Goal: Information Seeking & Learning: Learn about a topic

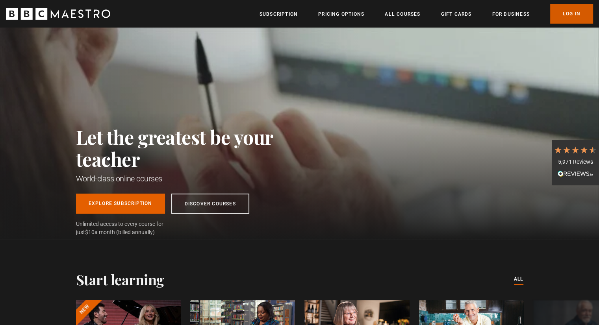
click at [578, 9] on link "Log In" at bounding box center [571, 14] width 43 height 20
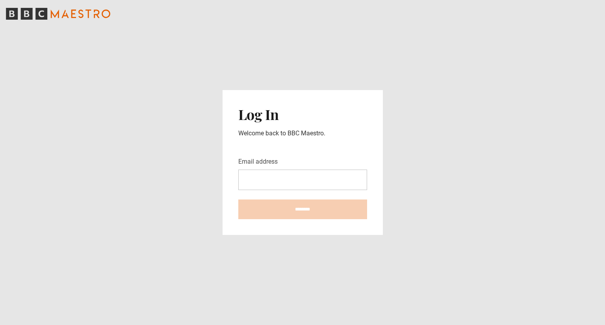
click at [293, 191] on form "Email address ********" at bounding box center [302, 188] width 129 height 62
click at [293, 189] on input "Email address" at bounding box center [302, 180] width 129 height 20
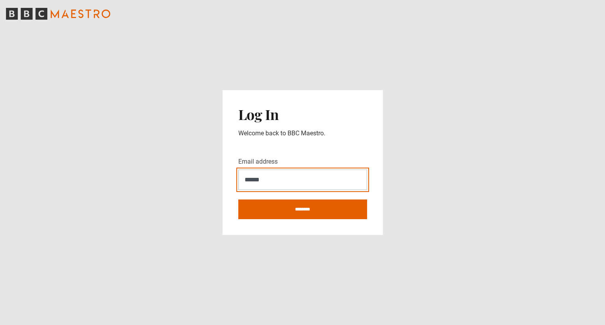
type input "**********"
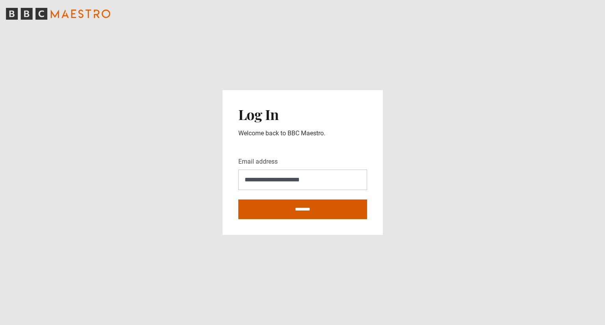
click at [283, 215] on input "********" at bounding box center [302, 210] width 129 height 20
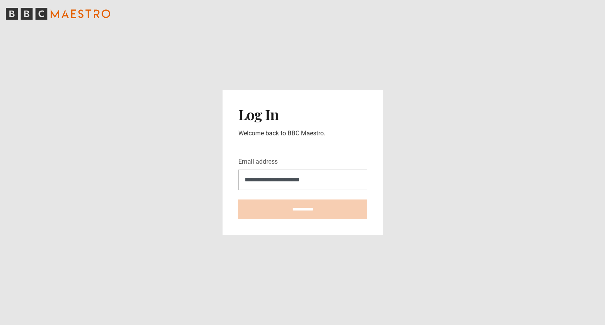
type input "**********"
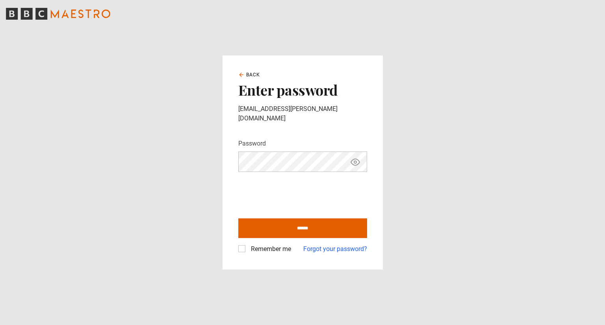
click at [356, 159] on icon "Show password" at bounding box center [355, 162] width 9 height 6
click at [356, 159] on icon "Hide password" at bounding box center [355, 162] width 9 height 6
click at [270, 218] on input "******" at bounding box center [302, 228] width 129 height 20
type input "**********"
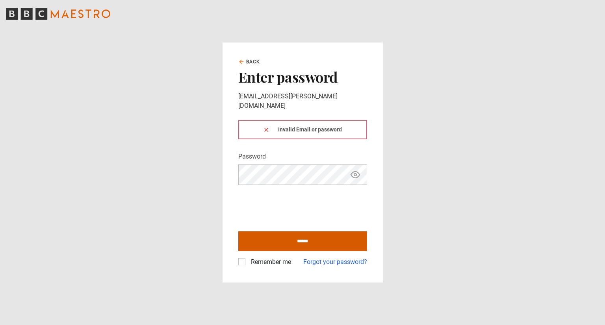
click at [268, 233] on input "******" at bounding box center [302, 241] width 129 height 20
type input "**********"
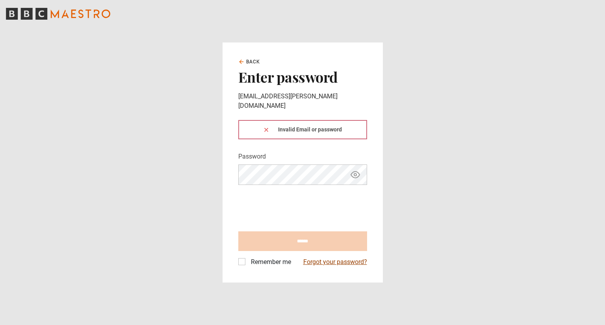
click at [335, 259] on link "Forgot your password?" at bounding box center [335, 261] width 64 height 9
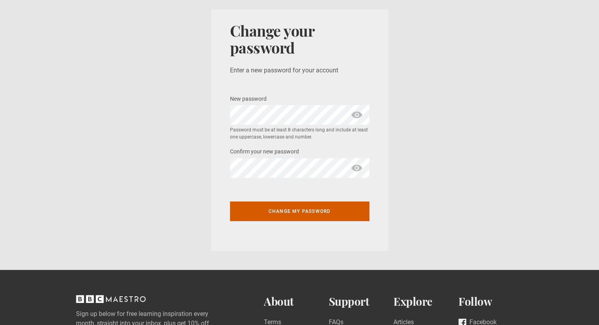
click at [285, 208] on button "Change my password" at bounding box center [299, 212] width 139 height 20
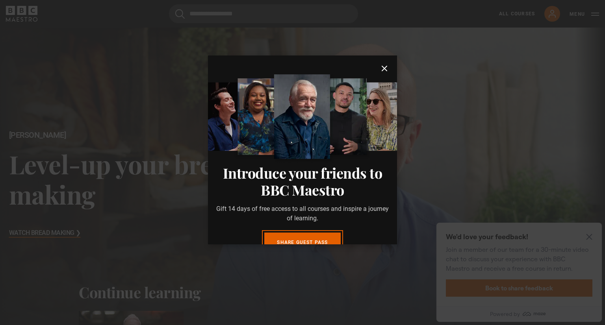
click at [382, 61] on dialog "Introduce your friends to BBC Maestro Gift 14 days of free access to all course…" at bounding box center [302, 150] width 189 height 189
click at [381, 67] on icon "submit" at bounding box center [384, 68] width 9 height 9
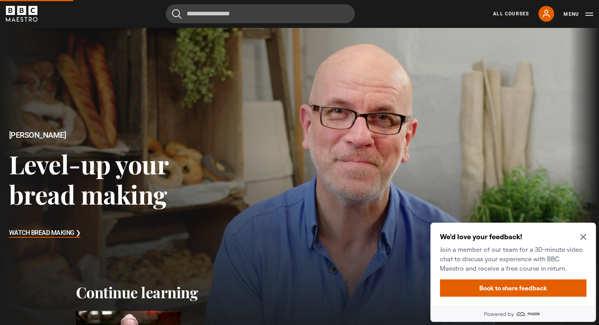
click at [586, 231] on div "We'd love your feedback! Join a member of our team for a 30-minute video chat t…" at bounding box center [512, 264] width 165 height 83
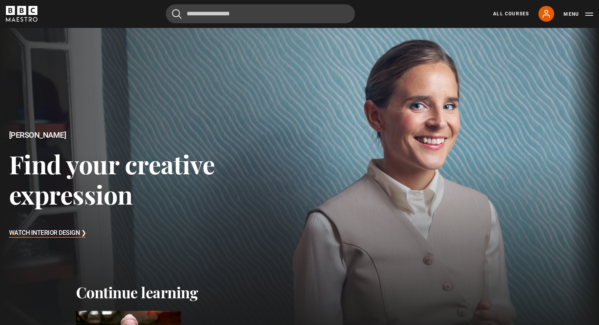
click at [32, 10] on icon "BBC Maestro" at bounding box center [32, 10] width 9 height 9
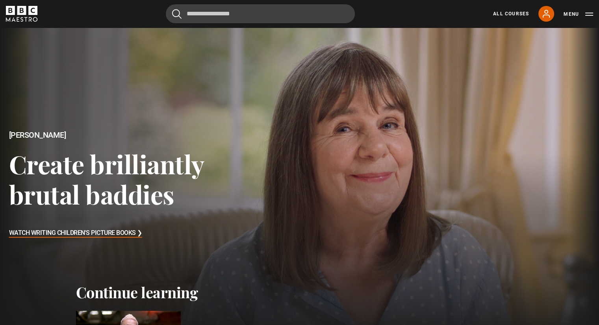
click at [29, 14] on icon "BBC Maestro" at bounding box center [32, 10] width 9 height 9
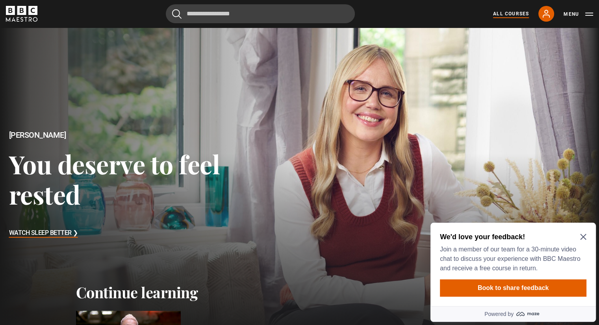
click at [499, 17] on link "All Courses" at bounding box center [511, 13] width 36 height 7
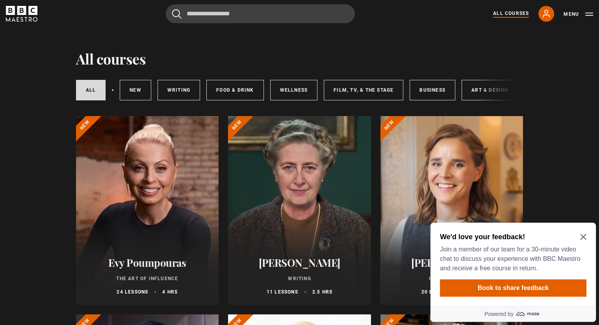
scroll to position [9, 0]
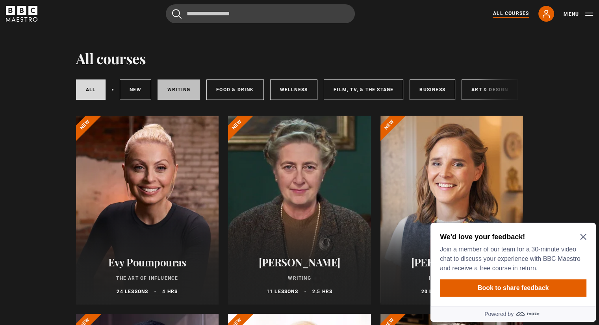
click at [180, 90] on link "Writing" at bounding box center [178, 90] width 43 height 20
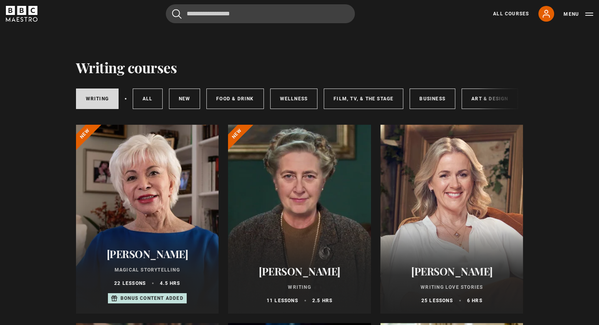
drag, startPoint x: 354, startPoint y: 116, endPoint x: 481, endPoint y: 103, distance: 127.8
click at [481, 103] on div "Writing All courses New courses Food & Drink Wellness Film, TV, & The Stage Bus…" at bounding box center [299, 97] width 447 height 43
click at [481, 103] on div "Writing All courses New courses Food & Drink Wellness Film, TV, & The Stage Bus…" at bounding box center [299, 98] width 447 height 27
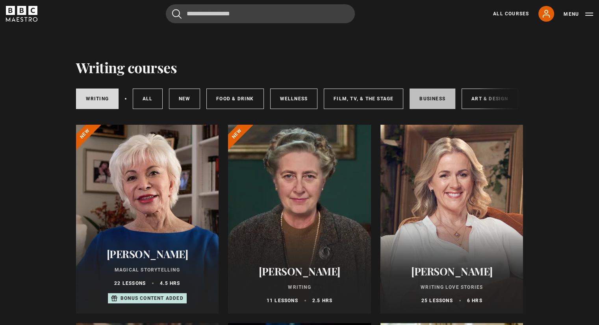
drag, startPoint x: 495, startPoint y: 80, endPoint x: 418, endPoint y: 103, distance: 81.1
click at [418, 103] on div "Writing All courses New courses Food & Drink Wellness Film, TV, & The Stage Bus…" at bounding box center [299, 97] width 447 height 43
drag, startPoint x: 442, startPoint y: 56, endPoint x: 497, endPoint y: 60, distance: 54.5
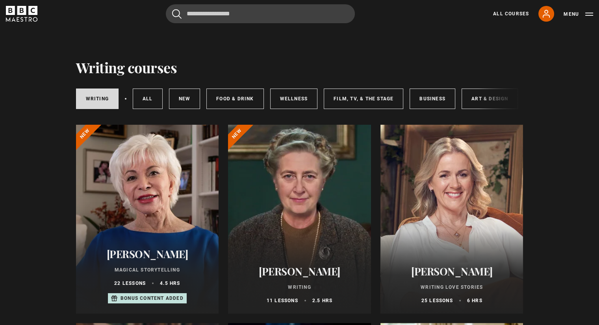
drag, startPoint x: 497, startPoint y: 60, endPoint x: 446, endPoint y: 59, distance: 51.2
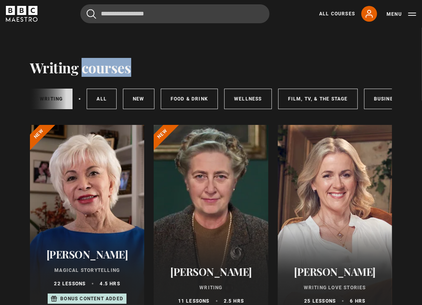
scroll to position [0, 201]
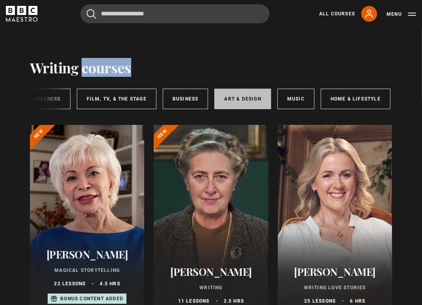
click at [237, 89] on link "Art & Design" at bounding box center [242, 99] width 56 height 20
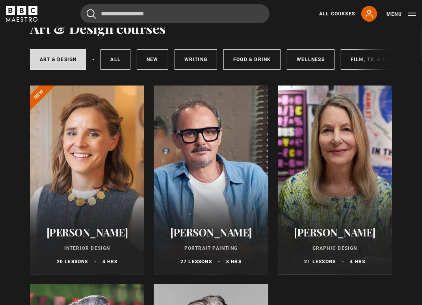
scroll to position [0, 201]
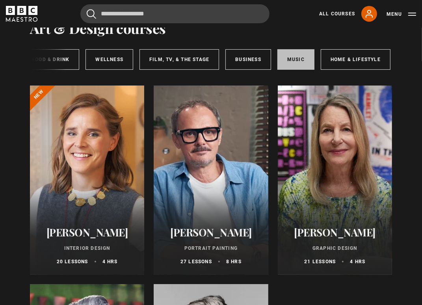
click at [294, 58] on link "Music" at bounding box center [295, 59] width 37 height 20
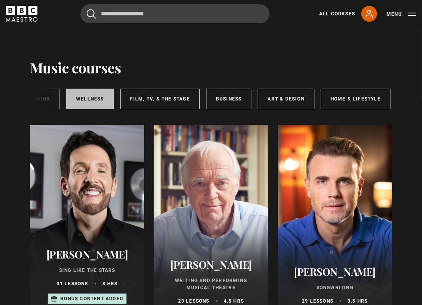
click at [95, 102] on link "Wellness" at bounding box center [90, 99] width 48 height 20
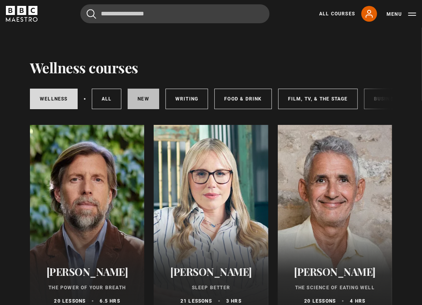
click at [143, 96] on link "New courses" at bounding box center [143, 99] width 31 height 20
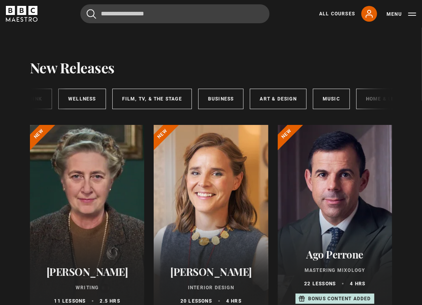
scroll to position [0, 201]
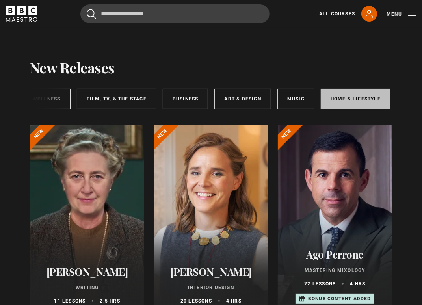
click at [354, 100] on link "Home & Lifestyle" at bounding box center [355, 99] width 70 height 20
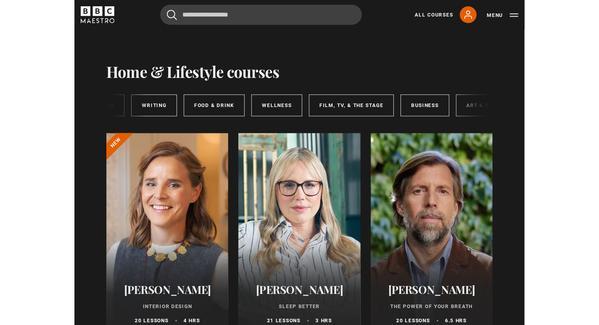
scroll to position [0, 174]
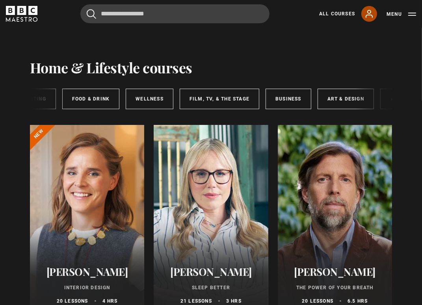
click at [370, 13] on icon at bounding box center [369, 13] width 6 height 7
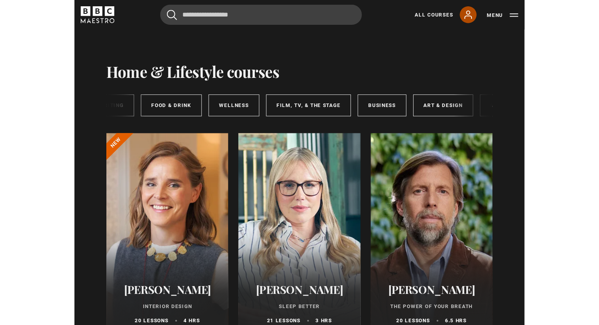
scroll to position [0, 116]
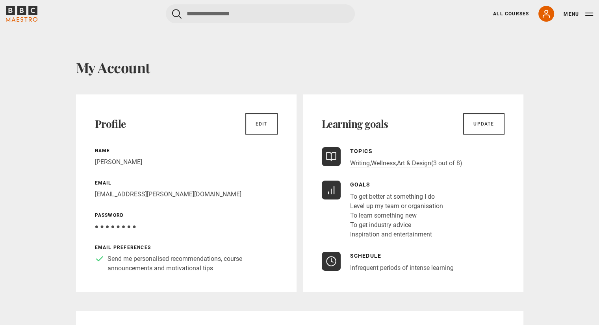
click at [27, 11] on icon "BBC Maestro" at bounding box center [21, 14] width 31 height 16
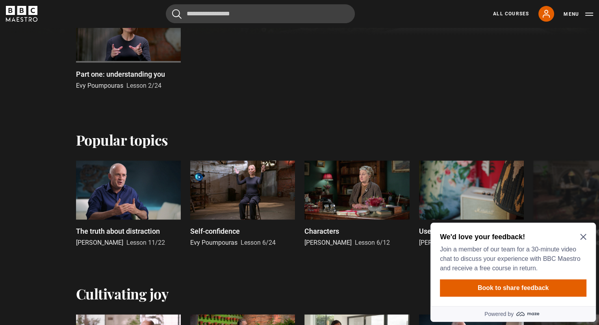
scroll to position [315, 0]
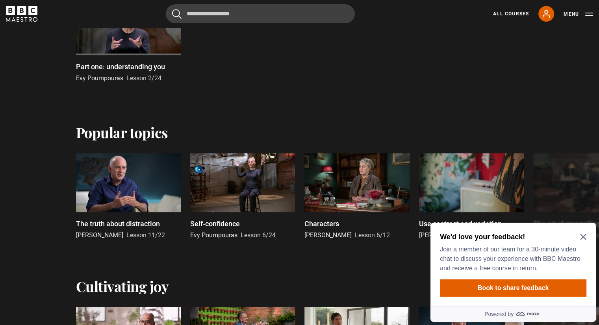
click at [584, 239] on icon "Close Maze Prompt" at bounding box center [583, 237] width 6 height 6
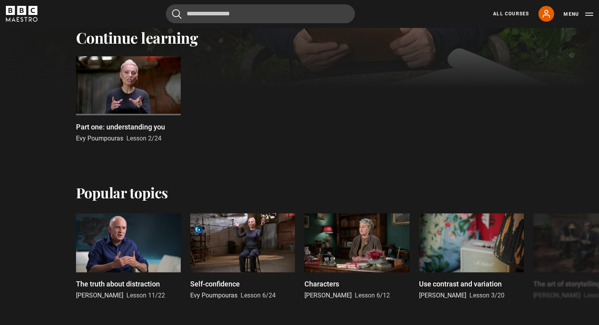
scroll to position [236, 0]
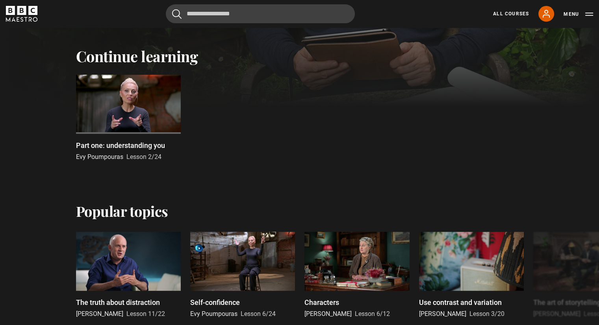
click at [108, 148] on p "Part one: understanding you" at bounding box center [120, 145] width 89 height 11
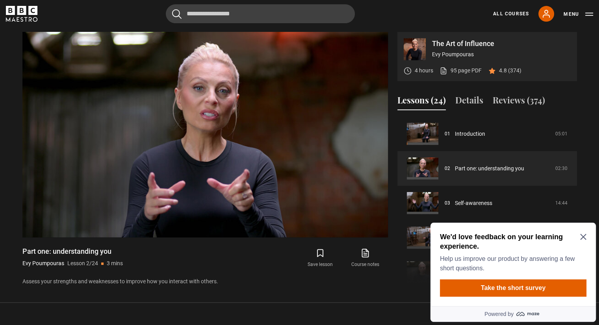
click at [585, 236] on icon "Close Maze Prompt" at bounding box center [583, 237] width 6 height 6
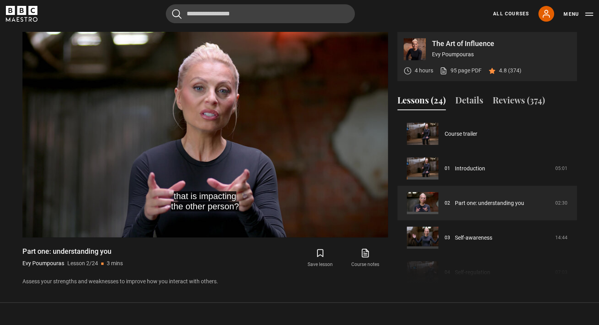
scroll to position [289, 0]
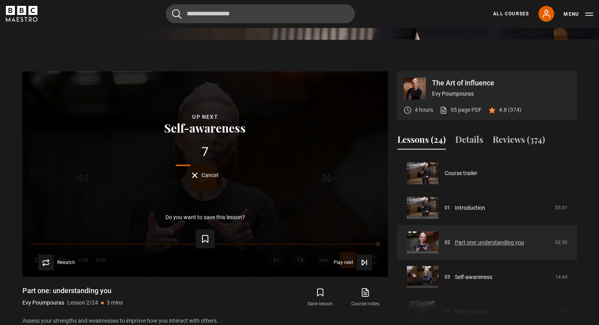
click at [455, 240] on link "Part one: understanding you" at bounding box center [489, 243] width 69 height 8
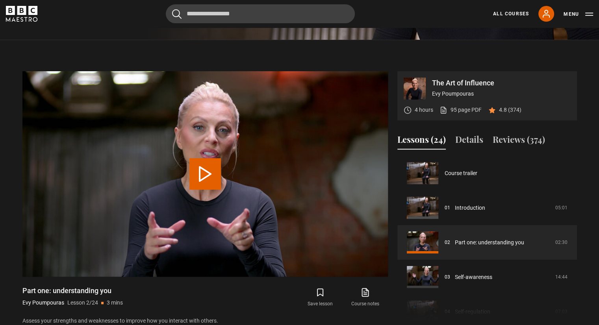
scroll to position [329, 0]
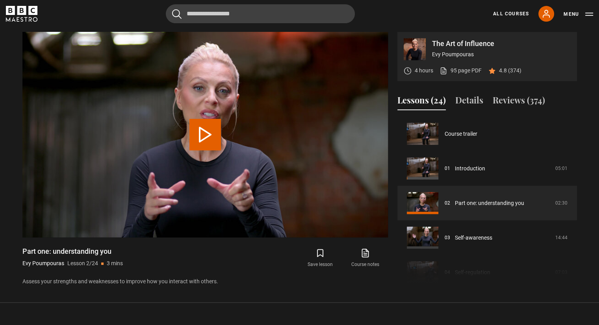
click at [455, 268] on link "Self-regulation" at bounding box center [472, 272] width 35 height 8
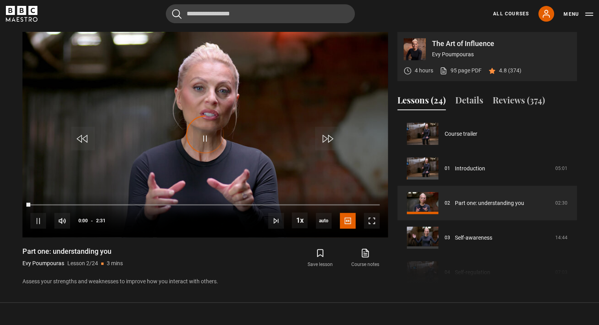
scroll to position [35, 0]
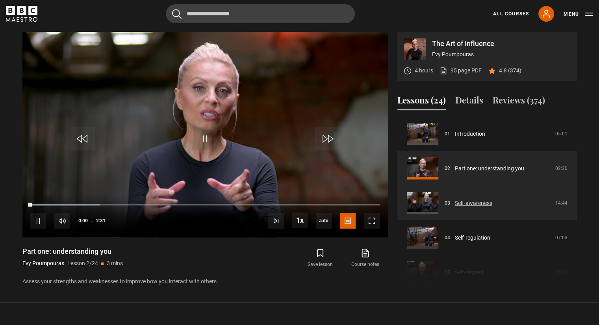
click at [455, 207] on link "Self-awareness" at bounding box center [473, 203] width 37 height 8
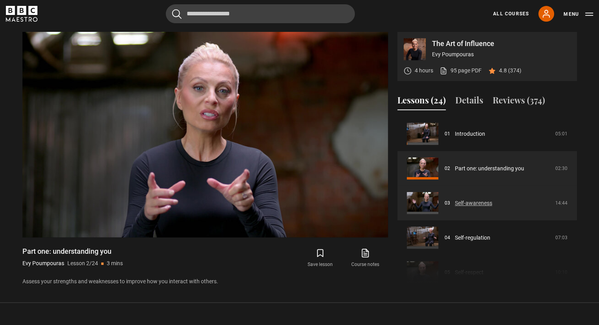
click at [462, 200] on link "Self-awareness" at bounding box center [473, 203] width 37 height 8
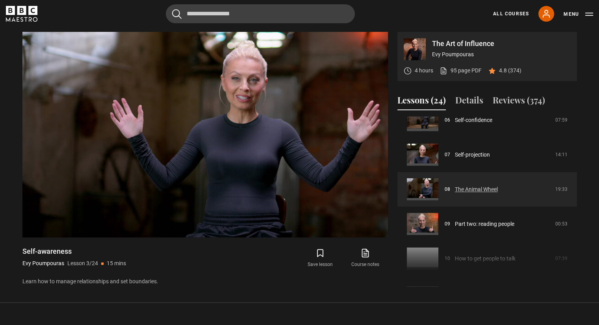
scroll to position [227, 0]
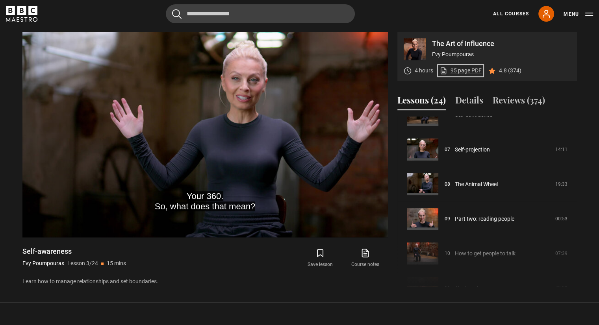
click at [467, 67] on link "95 page PDF (opens in new tab)" at bounding box center [460, 71] width 42 height 8
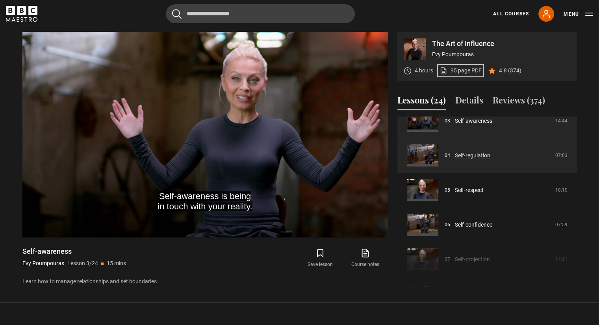
scroll to position [109, 0]
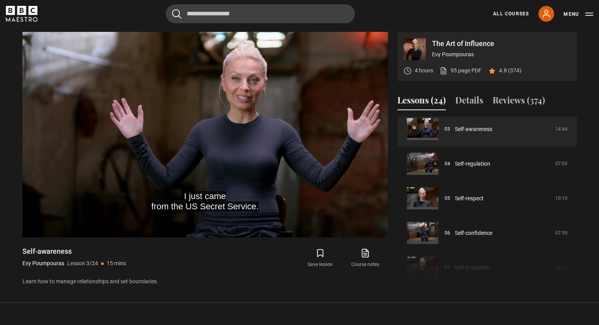
click at [424, 12] on div "Cancel Courses Previous courses Next courses [PERSON_NAME] Writing 12 Related L…" at bounding box center [299, 13] width 587 height 19
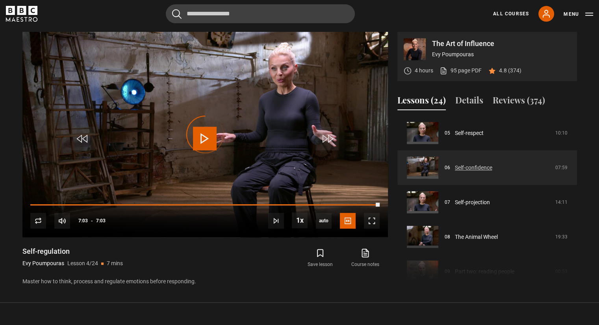
scroll to position [183, 0]
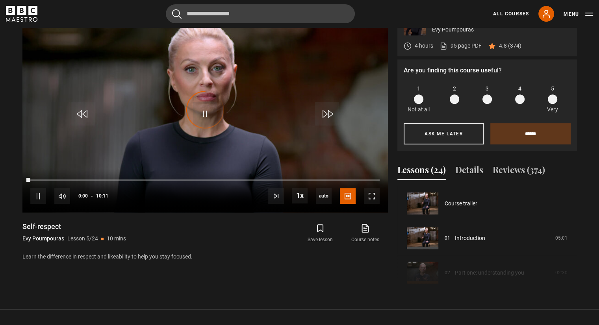
scroll to position [139, 0]
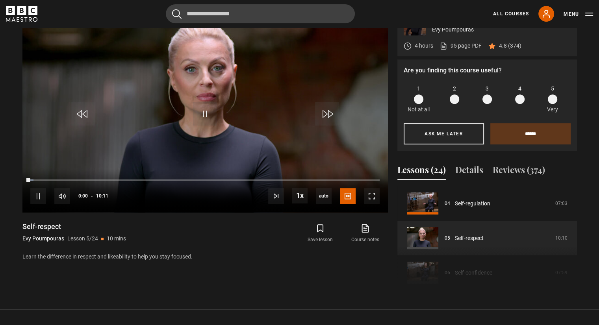
drag, startPoint x: 555, startPoint y: 101, endPoint x: 551, endPoint y: 103, distance: 4.3
click at [555, 101] on span at bounding box center [552, 98] width 9 height 9
click at [543, 131] on input "******" at bounding box center [530, 133] width 80 height 21
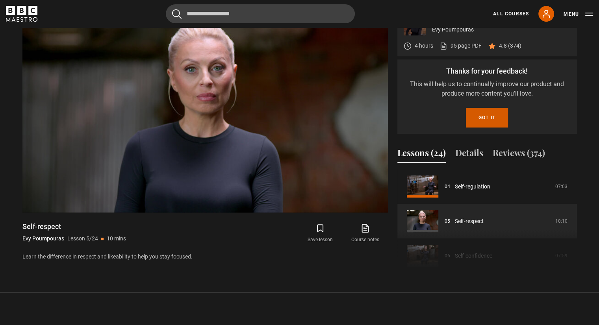
click at [500, 114] on button "Got it" at bounding box center [487, 118] width 42 height 20
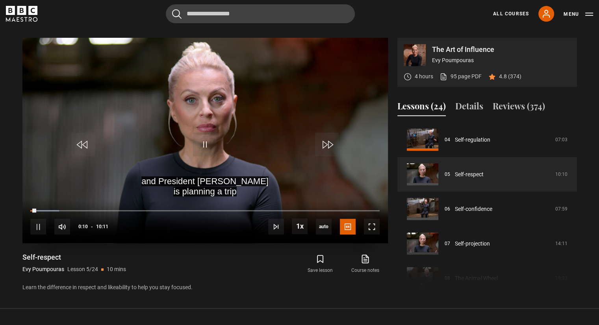
scroll to position [314, 0]
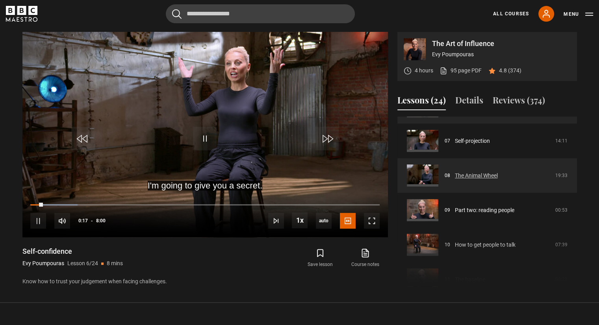
scroll to position [252, 0]
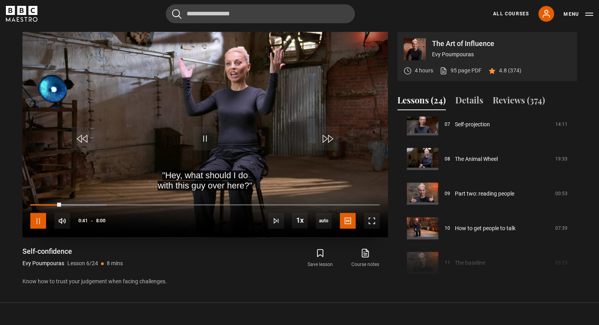
click at [37, 219] on span "Video Player" at bounding box center [38, 221] width 16 height 16
click at [200, 138] on span "Video Player" at bounding box center [205, 139] width 24 height 24
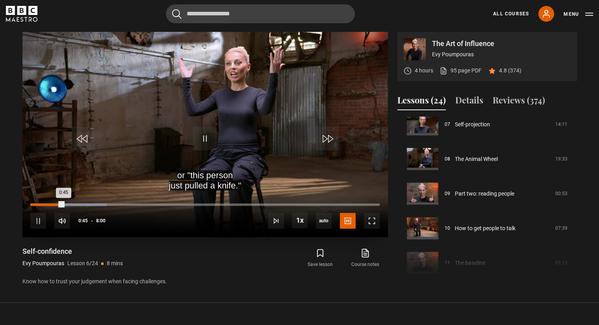
click at [54, 204] on div "0:45" at bounding box center [46, 205] width 33 height 2
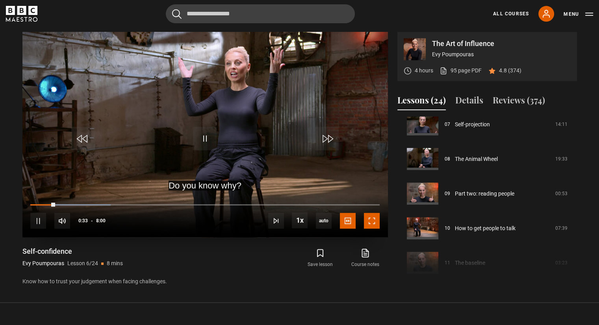
click at [375, 225] on span "Video Player" at bounding box center [372, 221] width 16 height 16
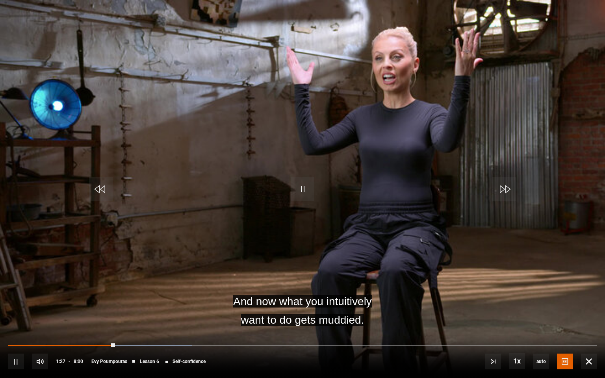
click at [569, 121] on video "Video Player" at bounding box center [302, 189] width 605 height 378
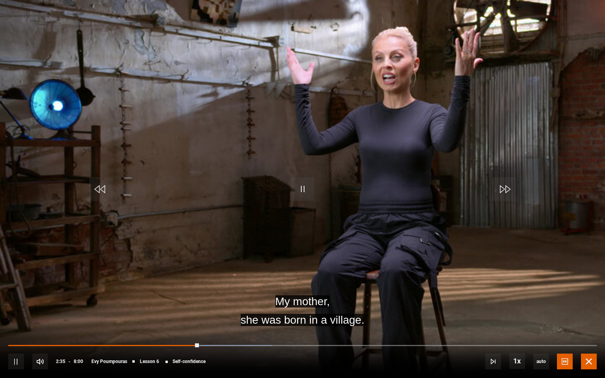
click at [587, 325] on span "Video Player" at bounding box center [589, 362] width 16 height 16
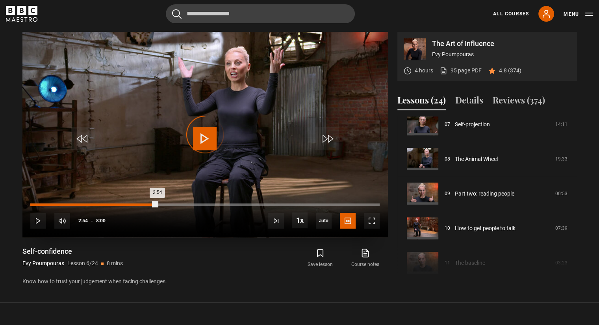
click at [157, 209] on div "Loaded : 0.00% 2:54 2:54" at bounding box center [204, 208] width 349 height 1
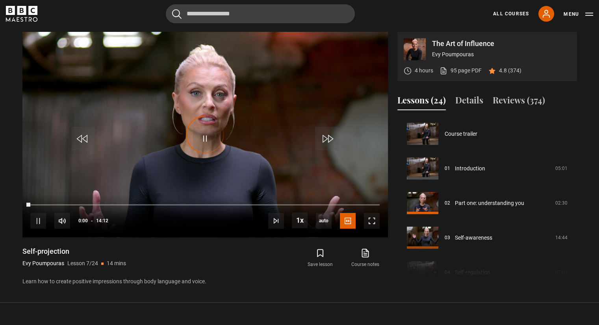
scroll to position [208, 0]
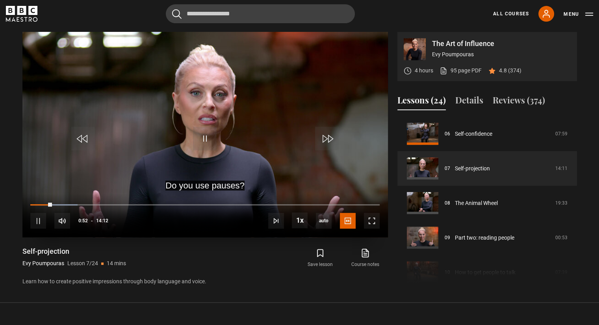
click at [43, 203] on div "10s Skip Back 10 seconds Pause 10s Skip Forward 10 seconds Loaded : 13.51% 00:3…" at bounding box center [204, 216] width 365 height 44
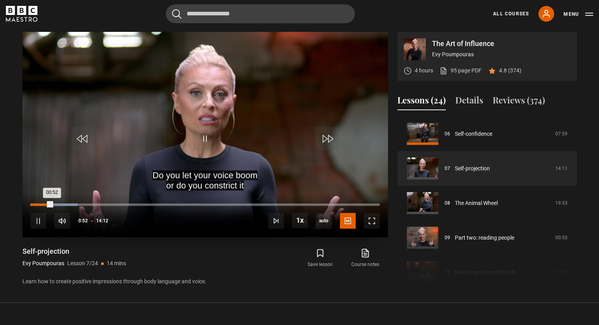
click at [40, 205] on div "Loaded : 13.51% 00:24 00:52" at bounding box center [204, 205] width 349 height 2
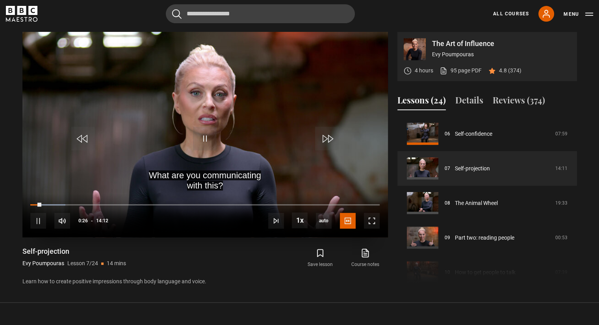
click at [33, 205] on div "10s Skip Back 10 seconds Pause 10s Skip Forward 10 seconds Loaded : 9.99% 00:09…" at bounding box center [204, 216] width 365 height 44
click at [33, 205] on div "Loaded : 10.57% 00:06 00:28" at bounding box center [204, 205] width 349 height 2
click at [370, 218] on span "Video Player" at bounding box center [372, 221] width 16 height 16
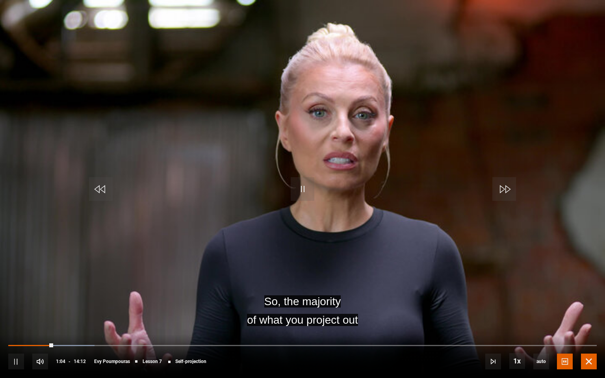
click at [590, 325] on span "Video Player" at bounding box center [589, 362] width 16 height 16
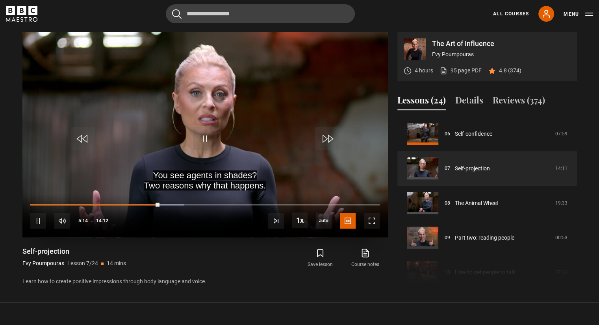
click at [146, 203] on div "10s Skip Back 10 seconds Pause 10s Skip Forward 10 seconds Loaded : 44.05% 04:3…" at bounding box center [204, 216] width 365 height 44
click at [146, 205] on div "Loaded : 44.05% 04:41 05:15" at bounding box center [204, 205] width 349 height 2
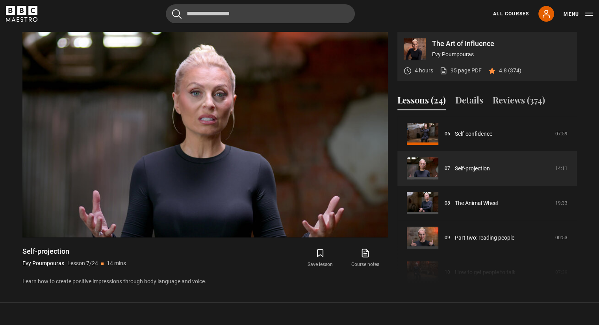
click at [384, 291] on section "The Art of Influence Evy Poumpouras 4 hours 95 page PDF (opens in new tab) 4.8 …" at bounding box center [299, 151] width 599 height 302
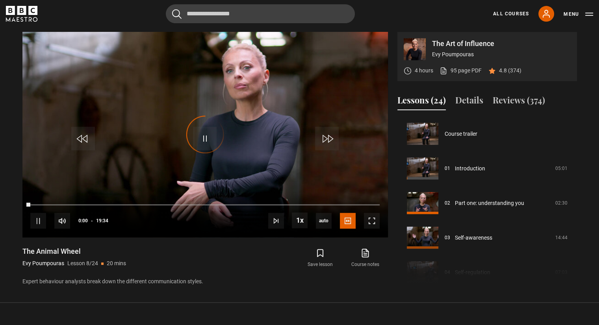
scroll to position [243, 0]
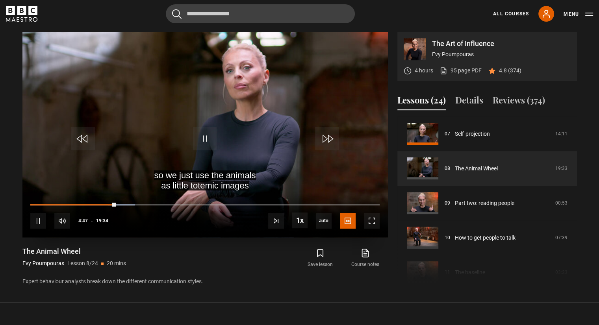
click at [107, 201] on div "10s Skip Back 10 seconds Pause 10s Skip Forward 10 seconds Loaded : 29.84% 04:3…" at bounding box center [204, 216] width 365 height 44
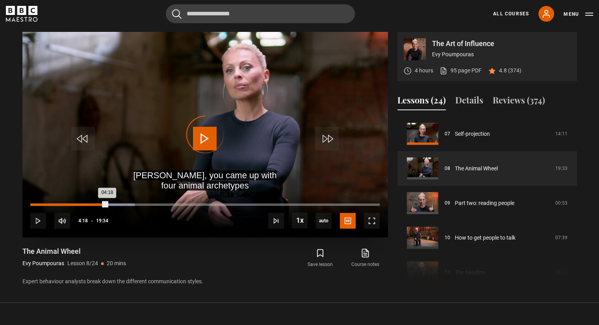
click at [107, 204] on div "Loaded : 29.84% 04:18 04:18" at bounding box center [204, 205] width 349 height 2
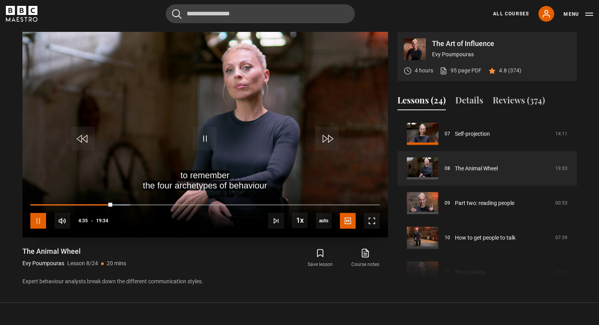
click at [36, 226] on span "Video Player" at bounding box center [38, 221] width 16 height 16
